Goal: Task Accomplishment & Management: Use online tool/utility

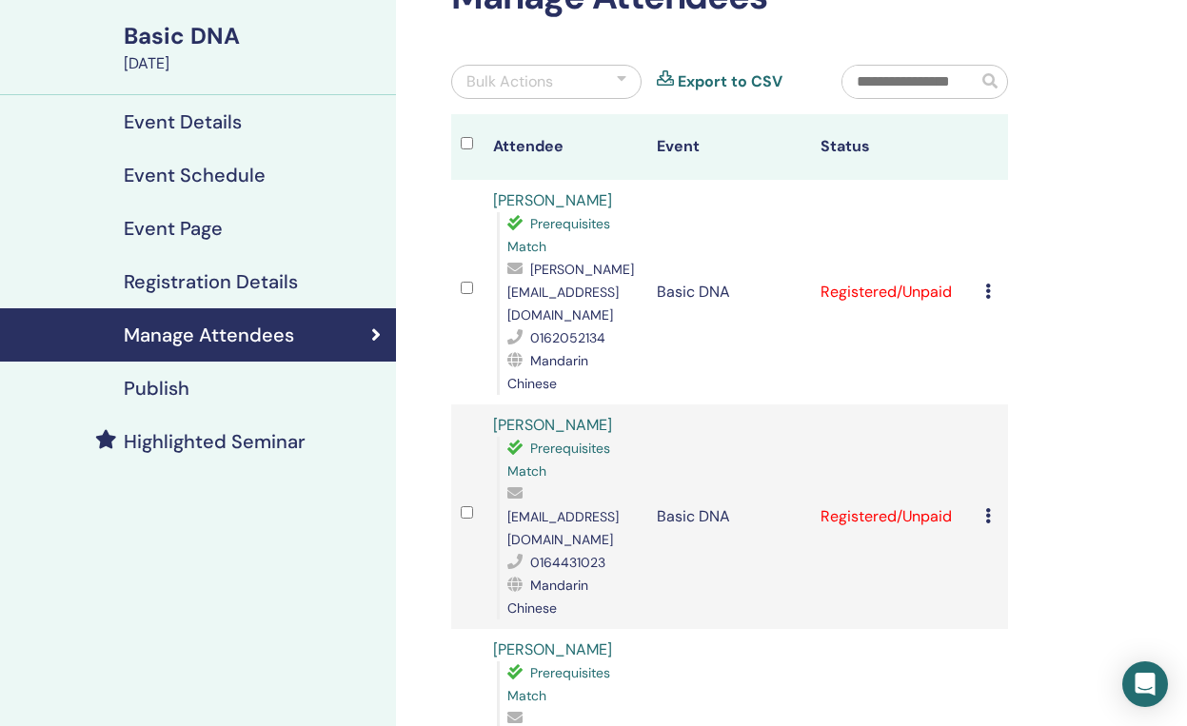
scroll to position [168, 0]
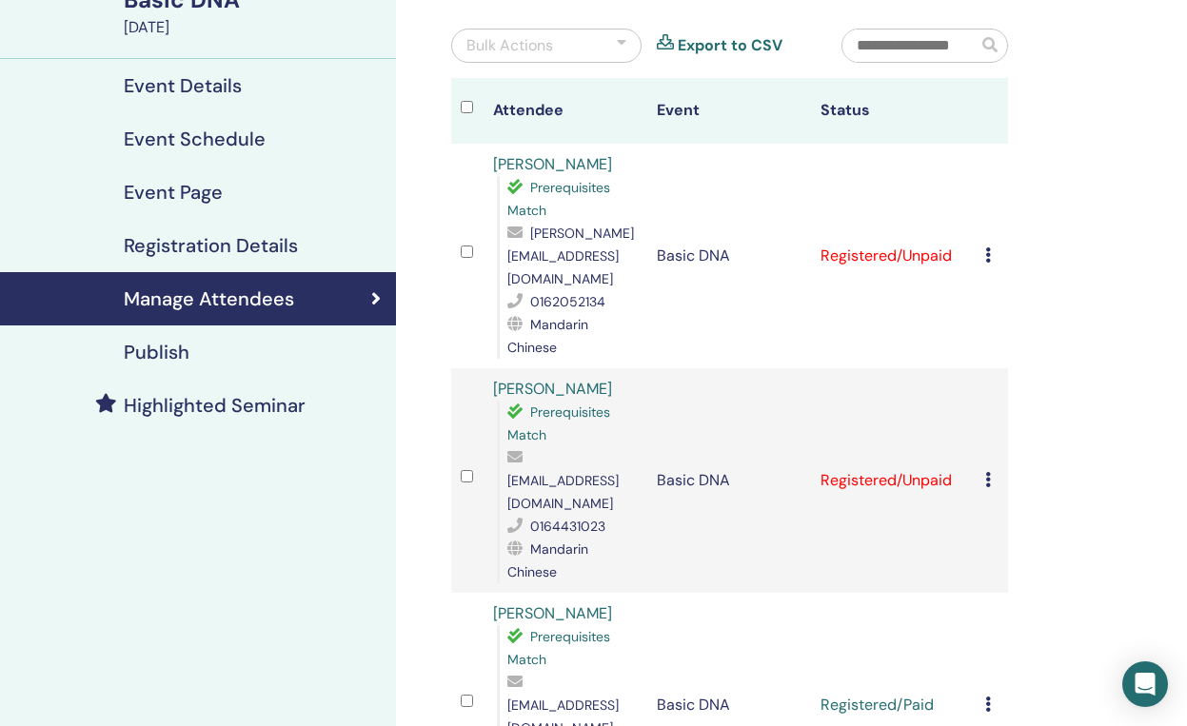
click at [608, 47] on div "Bulk Actions" at bounding box center [546, 46] width 190 height 34
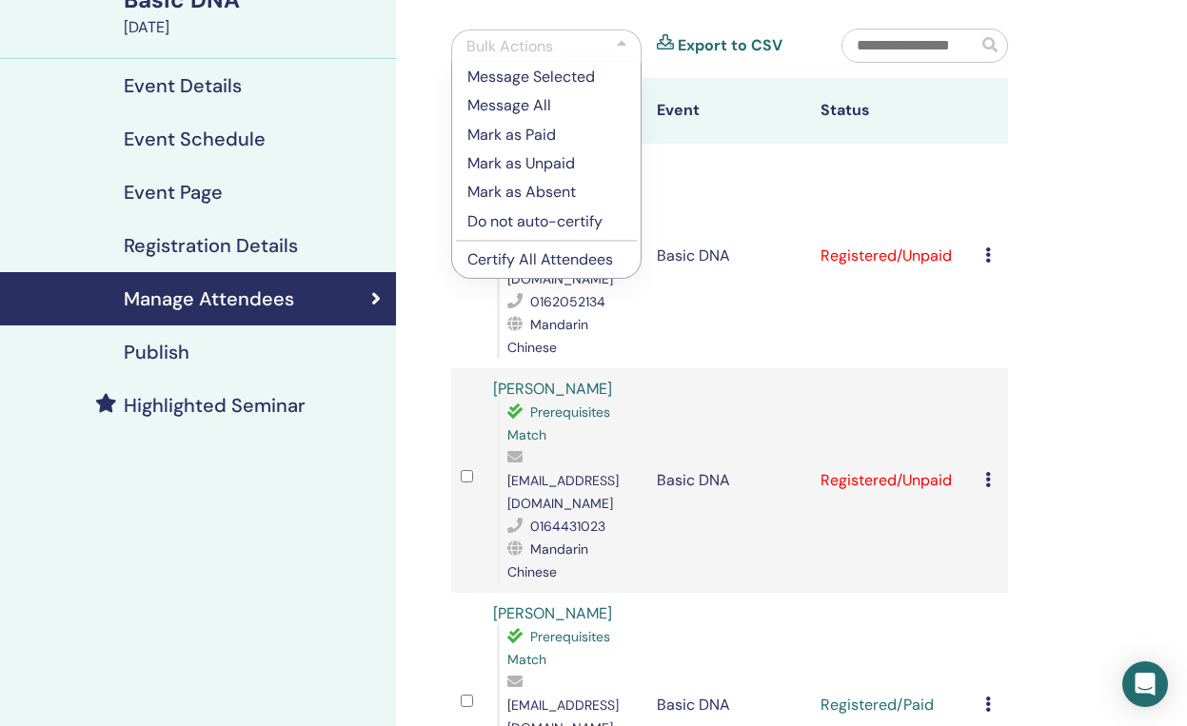
click at [542, 133] on p "Mark as Paid" at bounding box center [546, 135] width 158 height 23
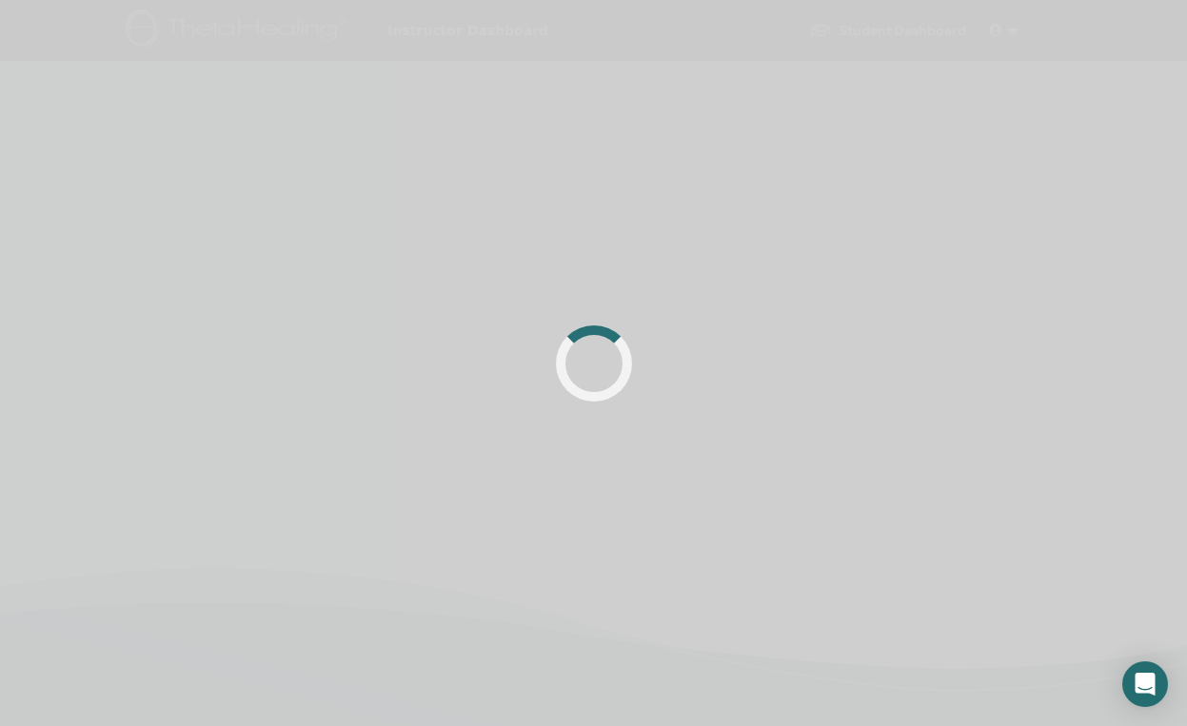
scroll to position [168, 0]
